Goal: Task Accomplishment & Management: Manage account settings

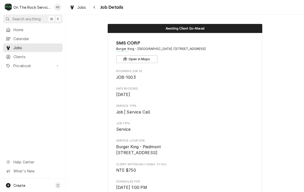
click at [101, 6] on span "Job Details" at bounding box center [111, 7] width 25 height 7
click at [82, 10] on div "Jobs" at bounding box center [78, 7] width 19 height 6
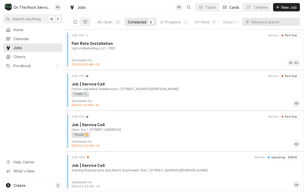
click at [176, 23] on div "In Progress" at bounding box center [170, 21] width 21 height 5
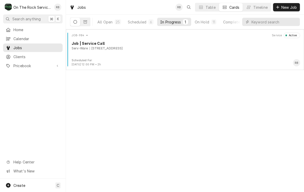
click at [155, 48] on div "Serv-Ware 210 Fern St J, EASLEY, SC 29640" at bounding box center [186, 48] width 229 height 5
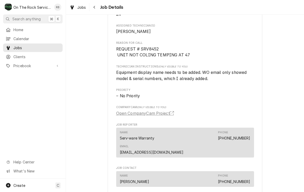
scroll to position [285, 0]
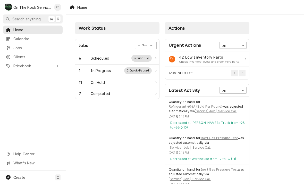
click at [105, 68] on div "In Progress" at bounding box center [101, 70] width 21 height 5
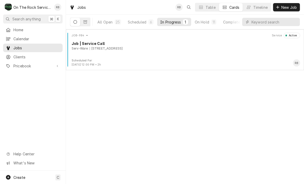
click at [123, 47] on div "210 Fern St J, EASLEY, SC 29640" at bounding box center [106, 48] width 33 height 5
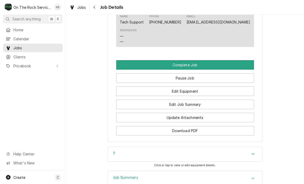
scroll to position [524, 0]
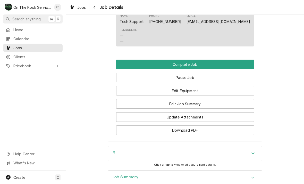
click at [217, 99] on button "Edit Job Summary" at bounding box center [185, 104] width 138 height 10
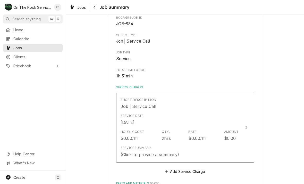
scroll to position [67, 0]
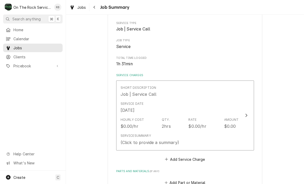
click at [247, 114] on icon "Update Line Item" at bounding box center [247, 115] width 2 height 3
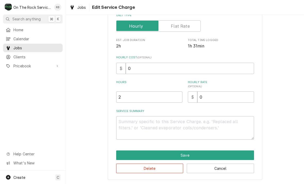
scroll to position [78, 0]
click at [129, 125] on textarea "Service Summary" at bounding box center [185, 127] width 138 height 23
type textarea "x"
type textarea "8"
type textarea "x"
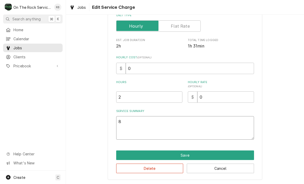
type textarea "8/"
type textarea "x"
type textarea "8/1"
type textarea "x"
type textarea "8/19"
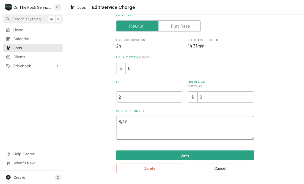
type textarea "x"
type textarea "8/19/"
type textarea "x"
type textarea "8/19/2"
type textarea "x"
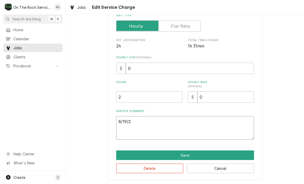
type textarea "8/19/25"
type textarea "x"
type textarea "8/19/25"
type textarea "x"
type textarea "8/19/25"
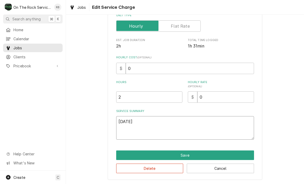
type textarea "x"
type textarea "8/19/25 R"
type textarea "x"
type textarea "8/19/25 Ra"
type textarea "x"
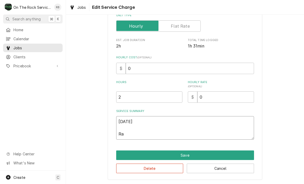
type textarea "8/19/25 Ray"
type textarea "x"
type textarea "8/19/25 Ray"
type textarea "x"
type textarea "8/19/25 Ray a"
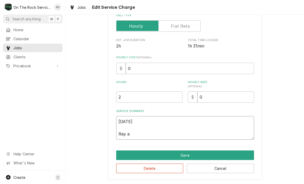
type textarea "x"
type textarea "8/19/25 Ray an"
type textarea "x"
type textarea "8/19/25 Ray a"
type textarea "x"
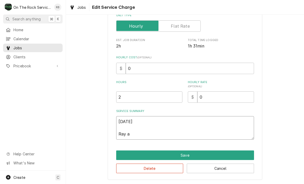
type textarea "8/19/25 Ray"
type textarea "x"
type textarea "8/19/25 Ray"
type textarea "x"
type textarea "8/19/25 Ra"
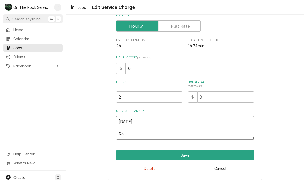
type textarea "x"
type textarea "8/19/25 R"
type textarea "x"
type textarea "8/19/25"
type textarea "x"
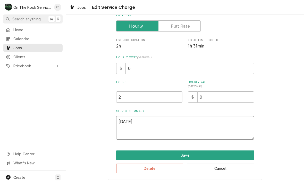
type textarea "8/19/25"
type textarea "x"
type textarea "8/19/25 R"
type textarea "x"
type textarea "8/19/25 Ra"
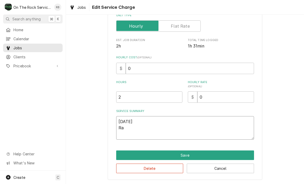
type textarea "x"
type textarea "8/19/25 Ray"
type textarea "x"
type textarea "8/19/25 Ray"
type textarea "x"
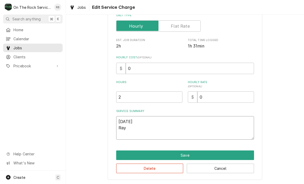
type textarea "8/19/25 Ray a"
type textarea "x"
type textarea "8/19/25 Ray an"
type textarea "x"
type textarea "8/19/25 Ray and"
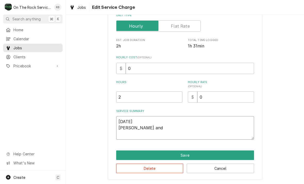
type textarea "x"
type textarea "8/19/25 Ray and"
type textarea "x"
type textarea "8/19/25 Ray and i"
type textarea "x"
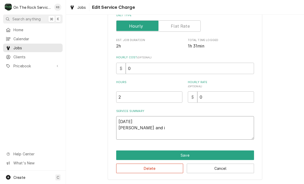
type textarea "8/19/25 Ray and iz"
type textarea "x"
type textarea "8/19/25 Ray and izz"
type textarea "x"
type textarea "8/19/25 Ray and izzy"
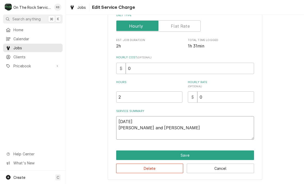
type textarea "x"
type textarea "8/19/25 Ray and Izzy"
type textarea "x"
type textarea "8/19/25 Ray and Izzy"
type textarea "x"
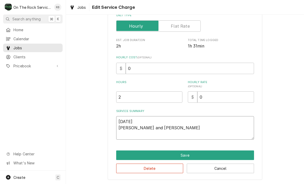
type textarea "8/19/25 Ray and Izzy p"
type textarea "x"
type textarea "8/19/25 Ray and Izzy pr"
type textarea "x"
type textarea "8/19/25 Ray and Izzy pro"
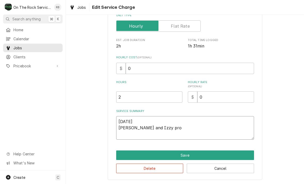
type textarea "x"
type textarea "8/19/25 Ray and Izzy prov"
type textarea "x"
type textarea "8/19/25 Ray and Izzy provi"
type textarea "x"
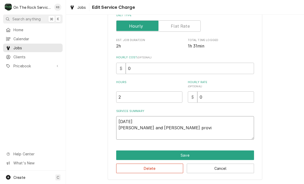
type textarea "8/19/25 Ray and Izzy provid"
type textarea "x"
type textarea "8/19/25 Ray and Izzy provide"
type textarea "x"
type textarea "8/19/25 Ray and Izzy provided"
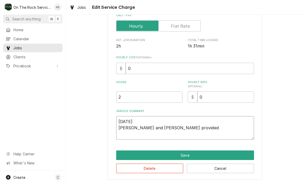
type textarea "x"
type textarea "8/19/25 Ray and Izzy provided"
type textarea "x"
type textarea "8/19/25 Ray and Izzy provided s"
type textarea "x"
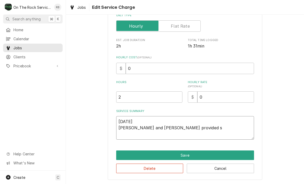
type textarea "8/19/25 Ray and Izzy provided se"
type textarea "x"
type textarea "8/19/25 Ray and Izzy provided ser"
type textarea "x"
type textarea "8/19/25 Ray and Izzy provided serv"
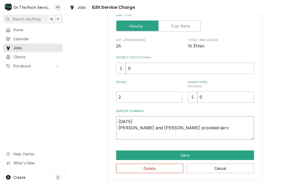
type textarea "x"
type textarea "8/19/25 Ray and Izzy provided servi"
type textarea "x"
type textarea "8/19/25 Ray and Izzy provided servic"
type textarea "x"
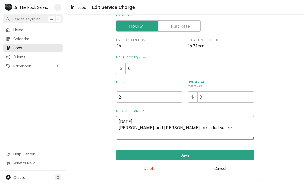
type textarea "8/19/25 Ray and Izzy provided service"
type textarea "x"
type textarea "8/19/25 Ray and Izzy provided service"
type textarea "x"
type textarea "8/19/25 Ray and Izzy provided service p"
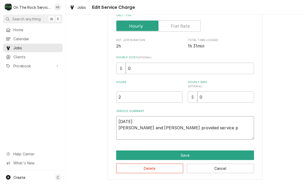
type textarea "x"
type textarea "8/19/25 Ray and Izzy provided service pa"
type textarea "x"
type textarea "8/19/25 Ray and Izzy provided service par"
type textarea "x"
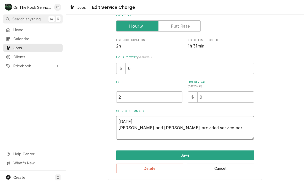
type textarea "8/19/25 Ray and Izzy provided service part"
type textarea "x"
type textarea "8/19/25 Ray and Izzy provided service parts"
type textarea "x"
type textarea "8/19/25 Ray and Izzy provided service parts"
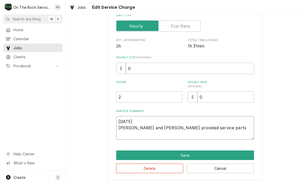
type textarea "x"
type textarea "8/19/25 Ray and Izzy provided service parts a"
type textarea "x"
type textarea "8/19/25 Ray and Izzy provided service parts an"
type textarea "x"
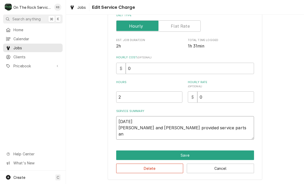
type textarea "8/19/25 Ray and Izzy provided service parts and"
type textarea "x"
type textarea "8/19/25 Ray and Izzy provided service parts and"
type textarea "x"
type textarea "8/19/25 Ray and Izzy provided service parts and l"
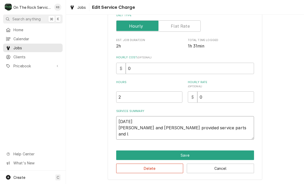
type textarea "x"
type textarea "8/19/25 Ray and Izzy provided service parts and la"
type textarea "x"
type textarea "8/19/25 Ray and Izzy provided service parts and lab"
type textarea "x"
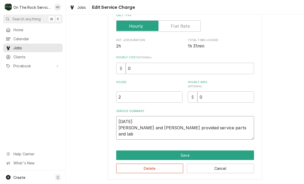
type textarea "8/19/25 Ray and Izzy provided service parts and labo"
type textarea "x"
type textarea "8/19/25 Ray and Izzy provided service parts and labor"
type textarea "x"
type textarea "8/19/25 Ray and Izzy provided service parts and labor"
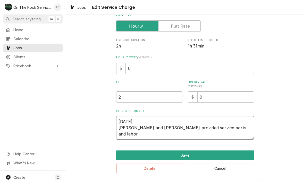
type textarea "x"
type textarea "8/19/25 Ray and Izzy provided service parts and labor a"
type textarea "x"
type textarea "8/19/25 Ray and Izzy provided service parts and labor ap"
type textarea "x"
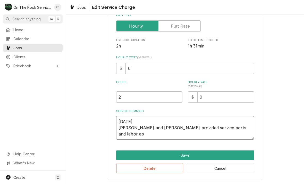
type textarea "8/19/25 Ray and Izzy provided service parts and labor apo"
type textarea "x"
type textarea "8/19/25 Ray and Izzy provided service parts and labor apon"
type textarea "x"
type textarea "8/19/25 Ray and Izzy provided service parts and labor apo"
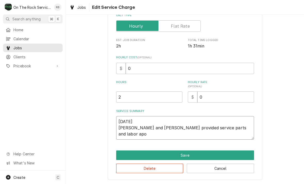
type textarea "x"
type textarea "8/19/25 Ray and Izzy provided service parts and labor ap"
type textarea "x"
type textarea "8/19/25 Ray and Izzy provided service parts and labor a"
type textarea "x"
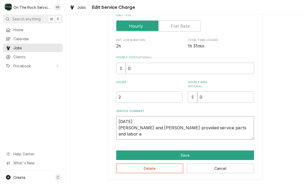
type textarea "8/19/25 Ray and Izzy provided service parts and labor"
type textarea "x"
type textarea "8/19/25 Ray and Izzy provided service parts and labor u"
type textarea "x"
type textarea "8/19/25 Ray and Izzy provided service parts and labor up"
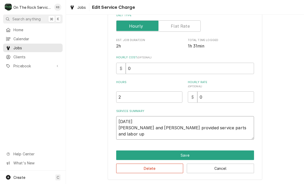
type textarea "x"
type textarea "8/19/25 Ray and Izzy provided service parts and labor upo"
type textarea "x"
type textarea "8/19/25 Ray and Izzy provided service parts and labor upon"
type textarea "x"
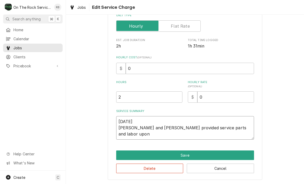
type textarea "8/19/25 Ray and Izzy provided service parts and labor upon"
type textarea "x"
type textarea "8/19/25 Ray and Izzy provided service parts and labor upon i"
type textarea "x"
type textarea "8/19/25 Ray and Izzy provided service parts and labor upon in"
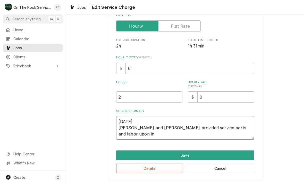
type textarea "x"
type textarea "8/19/25 Ray and Izzy provided service parts and labor upon inspection"
type textarea "x"
type textarea "8/19/25 Ray and Izzy provided service parts and labor upon inspection"
type textarea "x"
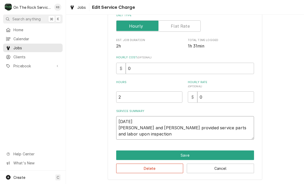
type textarea "8/19/25 Ray and Izzy provided service parts and labor upon inspection w"
type textarea "x"
type textarea "8/19/25 Ray and Izzy provided service parts and labor upon inspection we"
type textarea "x"
type textarea "8/19/25 Ray and Izzy provided service parts and labor upon inspection we"
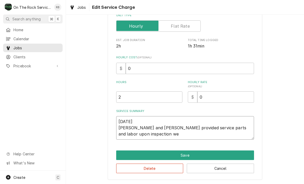
type textarea "x"
type textarea "8/19/25 Ray and Izzy provided service parts and labor upon inspection we f"
type textarea "x"
type textarea "8/19/25 Ray and Izzy provided service parts and labor upon inspection we fo"
type textarea "x"
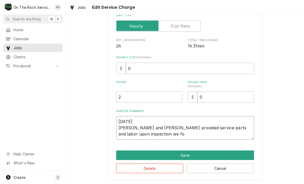
type textarea "8/19/25 Ray and Izzy provided service parts and labor upon inspection we fou"
type textarea "x"
type textarea "8/19/25 Ray and Izzy provided service parts and labor upon inspection we foun"
type textarea "x"
type textarea "8/19/25 Ray and Izzy provided service parts and labor upon inspection we found"
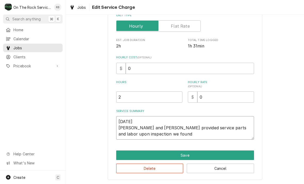
type textarea "x"
type textarea "8/19/25 Ray and Izzy provided service parts and labor upon inspection we found"
type textarea "x"
type textarea "8/19/25 Ray and Izzy provided service parts and labor upon inspection we found t"
type textarea "x"
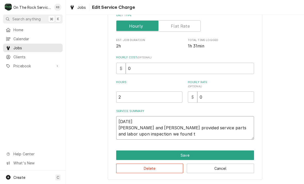
type textarea "8/19/25 Ray and Izzy provided service parts and labor upon inspection we found …"
type textarea "x"
type textarea "8/19/25 Ray and Izzy provided service parts and labor upon inspection we found …"
type textarea "x"
type textarea "8/19/25 Ray and Izzy provided service parts and labor upon inspection we found …"
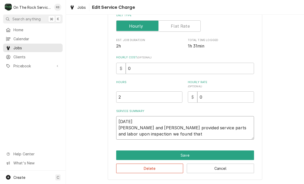
type textarea "x"
type textarea "8/19/25 Ray and Izzy provided service parts and labor upon inspection we found …"
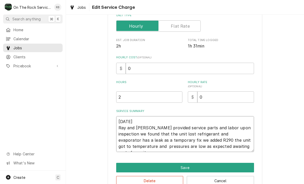
click at [180, 144] on textarea "8/19/25 Ray and Izzy provided service parts and labor upon inspection we found …" at bounding box center [185, 134] width 138 height 36
click at [163, 143] on textarea "8/19/25 Ray and Izzy provided service parts and labor upon inspection we found …" at bounding box center [185, 134] width 138 height 36
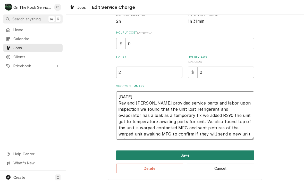
click at [248, 153] on button "Save" at bounding box center [185, 155] width 138 height 10
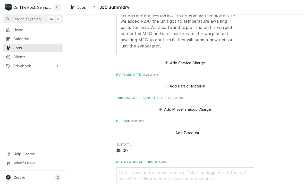
scroll to position [204, 0]
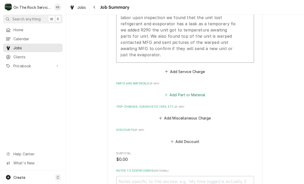
click at [172, 91] on button "Add Part or Material" at bounding box center [185, 94] width 43 height 7
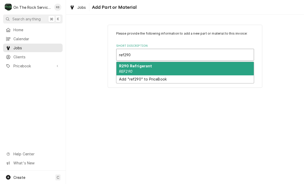
click at [130, 70] on em "REF290" at bounding box center [125, 71] width 13 height 4
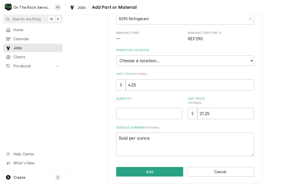
scroll to position [36, 0]
click at [130, 112] on input "Quantity" at bounding box center [149, 113] width 66 height 11
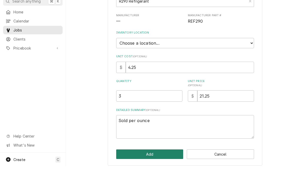
click at [148, 167] on button "Add" at bounding box center [149, 172] width 67 height 10
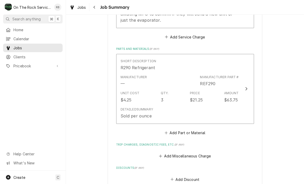
scroll to position [246, 0]
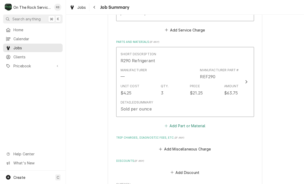
click at [186, 122] on button "Add Part or Material" at bounding box center [185, 125] width 43 height 7
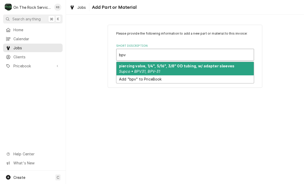
click at [157, 69] on em "Supco • BPV31, BPV-31" at bounding box center [139, 71] width 41 height 4
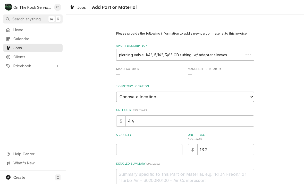
click at [252, 94] on select "Choose a location... Ray's Truck Rich's Truck Todd's Truck Warehouse" at bounding box center [185, 97] width 138 height 10
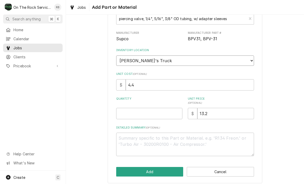
scroll to position [36, 0]
click at [132, 108] on input "Quantity" at bounding box center [149, 113] width 66 height 11
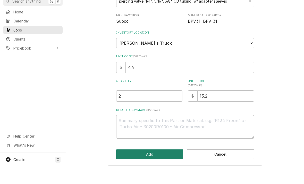
click at [154, 167] on button "Add" at bounding box center [149, 172] width 67 height 10
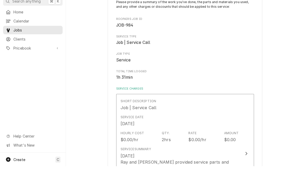
scroll to position [246, 0]
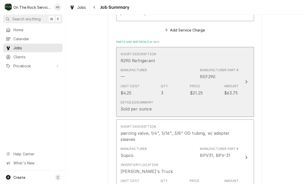
click at [246, 80] on icon "Update Line Item" at bounding box center [246, 82] width 3 height 4
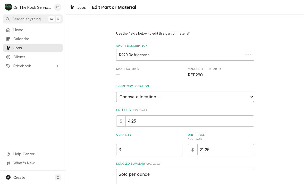
click at [252, 94] on select "Choose a location... Ray's Truck Rich's Truck Todd's Truck Warehouse" at bounding box center [185, 97] width 138 height 10
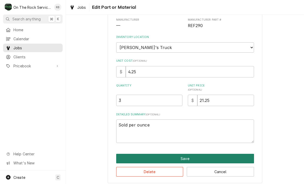
click at [193, 155] on button "Save" at bounding box center [185, 159] width 138 height 10
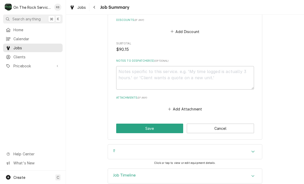
scroll to position [481, 0]
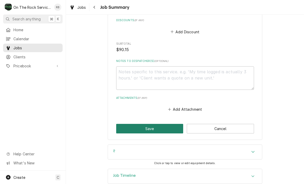
click at [160, 124] on button "Save" at bounding box center [149, 129] width 67 height 10
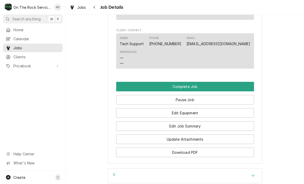
scroll to position [565, 0]
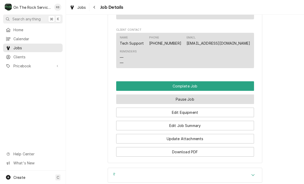
click at [209, 94] on button "Pause Job" at bounding box center [185, 99] width 138 height 10
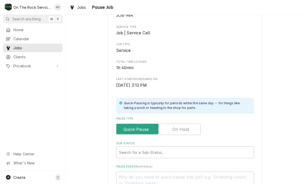
scroll to position [94, 0]
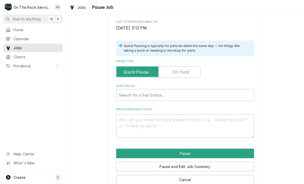
click at [194, 69] on input "Pause Type" at bounding box center [159, 71] width 80 height 11
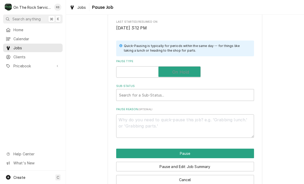
checkbox input "true"
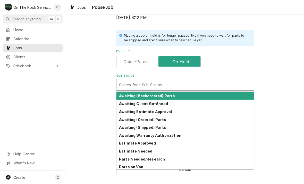
scroll to position [104, 0]
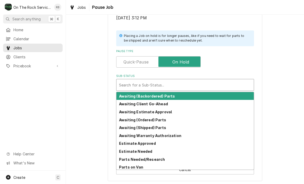
click at [150, 103] on strong "Awaiting Client Go-Ahead" at bounding box center [143, 104] width 49 height 4
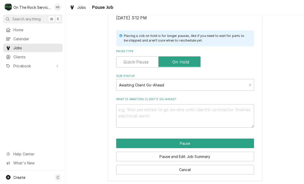
scroll to position [98, 0]
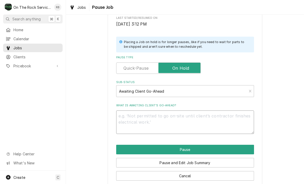
click at [127, 118] on textarea "What is awaiting client’s go-ahead?" at bounding box center [185, 121] width 138 height 23
type textarea "x"
type textarea "W"
type textarea "x"
type textarea "Wa"
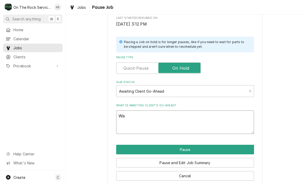
type textarea "x"
type textarea "Wai"
type textarea "x"
type textarea "Waiti"
type textarea "x"
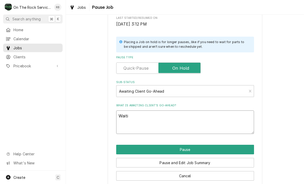
type textarea "Waitin"
type textarea "x"
type textarea "Waiting"
type textarea "x"
type textarea "Waiting"
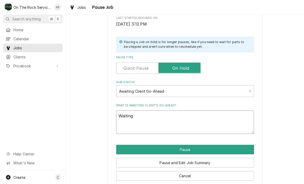
type textarea "x"
type textarea "Waiting f"
type textarea "x"
type textarea "Waiting fo"
type textarea "x"
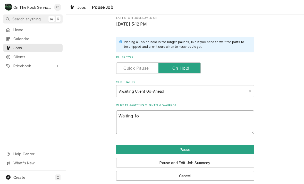
type textarea "Waiting for"
type textarea "x"
type textarea "Waiting for"
type textarea "x"
type textarea "Waiting for m"
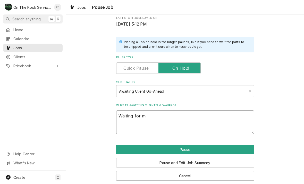
type textarea "x"
type textarea "Waiting for mf"
type textarea "x"
type textarea "Waiting for mfg"
type textarea "x"
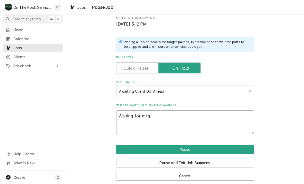
type textarea "Waiting for mfg"
type textarea "x"
type textarea "Waiting for mfg t"
type textarea "x"
type textarea "Waiting for mfg to"
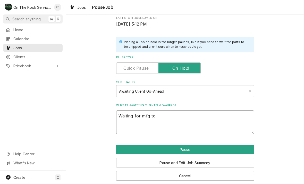
type textarea "x"
type textarea "Waiting for mfg to"
type textarea "x"
type textarea "Waiting for mfg to g"
type textarea "x"
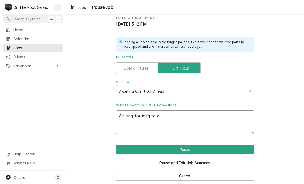
type textarea "Waiting for mfg to"
type textarea "x"
type textarea "Waiting for mfg to d"
type textarea "x"
type textarea "Waiting for mfg to de"
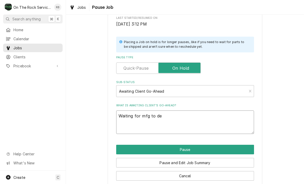
type textarea "x"
type textarea "Waiting for mfg to dec"
type textarea "x"
type textarea "Waiting for mfg to deci"
type textarea "x"
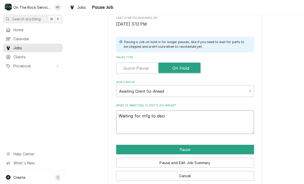
type textarea "Waiting for mfg to decid"
type textarea "x"
type textarea "Waiting for mfg to decide"
type textarea "x"
type textarea "Waiting for mfg to decide"
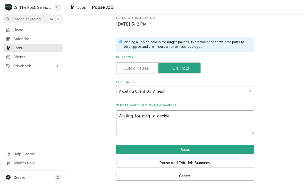
type textarea "x"
type textarea "Waiting for mfg to decide i"
type textarea "x"
type textarea "Waiting for mfg to decide if"
type textarea "x"
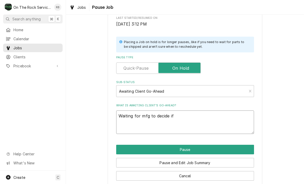
type textarea "Waiting for mfg to decide if"
type textarea "x"
type textarea "Waiting for mfg to decide if th"
type textarea "x"
type textarea "Waiting for mfg to decide if the"
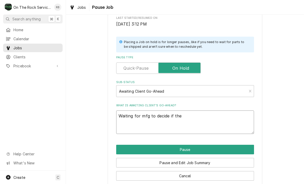
type textarea "x"
type textarea "Waiting for mfg to decide if they"
type textarea "x"
type textarea "Waiting for mfg to decide if they"
type textarea "x"
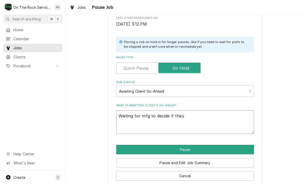
type textarea "Waiting for mfg to decide if they a"
type textarea "x"
type textarea "Waiting for mfg to decide if they ar"
type textarea "x"
type textarea "Waiting for mfg to decide if they are"
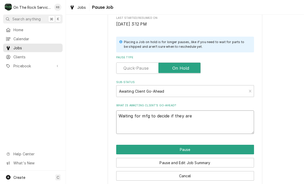
type textarea "x"
type textarea "Waiting for mfg to decide if they are"
type textarea "x"
type textarea "Waiting for mfg to decide if they are g"
type textarea "x"
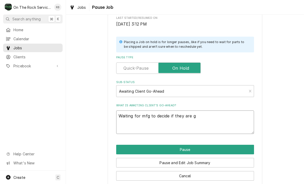
type textarea "Waiting for mfg to decide if they are go"
type textarea "x"
type textarea "Waiting for mfg to decide if they are goi"
type textarea "x"
type textarea "Waiting for mfg to decide if they are goin"
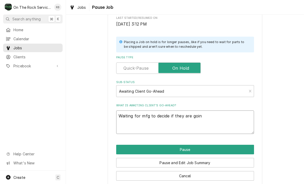
type textarea "x"
type textarea "Waiting for mfg to decide if they are going"
type textarea "x"
type textarea "Waiting for mfg to decide if they are going"
type textarea "x"
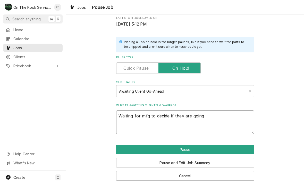
type textarea "Waiting for mfg to decide if they are going t"
type textarea "x"
type textarea "Waiting for mfg to decide if they are going to"
type textarea "x"
type textarea "Waiting for mfg to decide if they are going to"
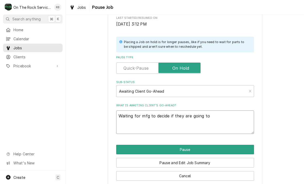
type textarea "x"
type textarea "Waiting for mfg to decide if they are going to r"
type textarea "x"
type textarea "Waiting for mfg to decide if they are going to re"
type textarea "x"
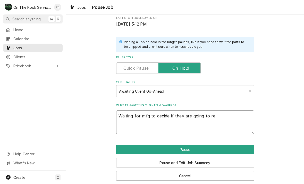
type textarea "Waiting for mfg to decide if they are going to rep"
type textarea "x"
type textarea "Waiting for mfg to decide if they are going to repl"
type textarea "x"
type textarea "Waiting for mfg to decide if they are going to repla"
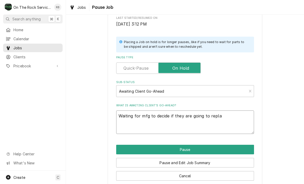
type textarea "x"
type textarea "Waiting for mfg to decide if they are going to replac"
type textarea "x"
type textarea "Waiting for mfg to decide if they are going to replace"
type textarea "x"
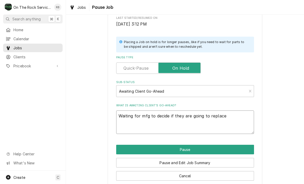
type textarea "Waiting for mfg to decide if they are going to replace"
type textarea "x"
type textarea "Waiting for mfg to decide if they are going to replace u"
type textarea "x"
type textarea "Waiting for mfg to decide if they are going to replace uni"
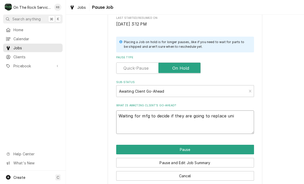
type textarea "x"
type textarea "Waiting for mfg to decide if they are going to replace unit"
type textarea "x"
type textarea "Waiting for mfg to decide if they are going to replace unit"
type textarea "x"
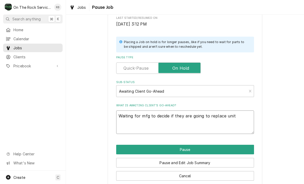
type textarea "Waiting for mfg to decide if they are going to replace unit o"
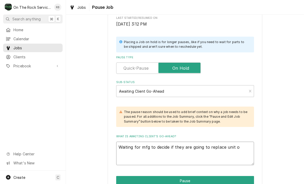
type textarea "x"
type textarea "Waiting for mfg to decide if they are going to replace unit or"
type textarea "x"
type textarea "Waiting for mfg to decide if they are going to replace unit or"
type textarea "x"
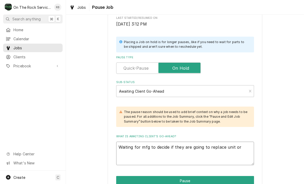
type textarea "Waiting for mfg to decide if they are going to replace unit or t"
type textarea "x"
type textarea "Waiting for mfg to decide if they are going to replace unit or th"
type textarea "x"
type textarea "Waiting for mfg to decide if they are going to replace unit or the"
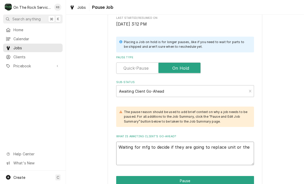
type textarea "x"
type textarea "Waiting for mfg to decide if they are going to replace unit or the"
type textarea "x"
type textarea "Waiting for mfg to decide if they are going to replace unit or the e"
type textarea "x"
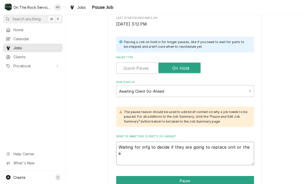
type textarea "Waiting for mfg to decide if they are going to replace unit or the ev"
type textarea "x"
type textarea "Waiting for mfg to decide if they are going to replace unit or the eva"
type textarea "x"
type textarea "Waiting for mfg to decide if they are going to replace unit or the evap"
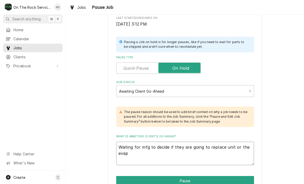
type textarea "x"
type textarea "Waiting for mfg to decide if they are going to replace unit or the evaporator"
type textarea "x"
type textarea "Waiting for mfg to decide if they are going to replace unit or the evaporator"
click at [272, 113] on div "Please confirm you'd like to pause this job. Roopairs Job ID JOB-984 Service Ty…" at bounding box center [185, 73] width 238 height 300
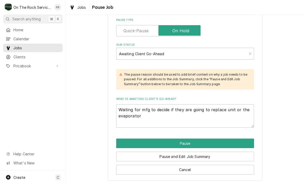
scroll to position [134, 0]
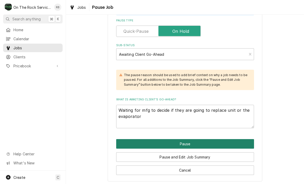
click at [221, 140] on button "Pause" at bounding box center [185, 144] width 138 height 10
type textarea "x"
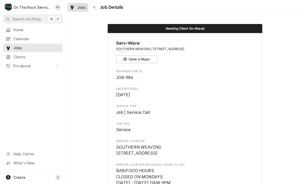
click at [81, 5] on span "Jobs" at bounding box center [81, 7] width 9 height 5
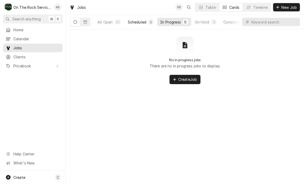
click at [141, 19] on div "Scheduled" at bounding box center [137, 21] width 19 height 5
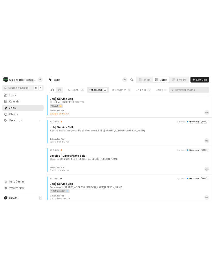
scroll to position [9, 0]
